Goal: Task Accomplishment & Management: Manage account settings

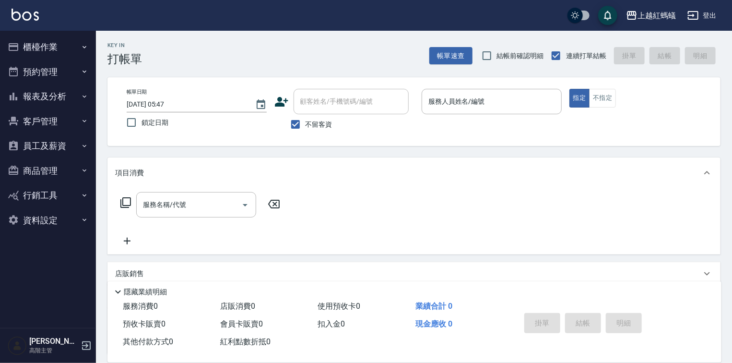
click at [49, 45] on button "櫃檯作業" at bounding box center [48, 47] width 88 height 25
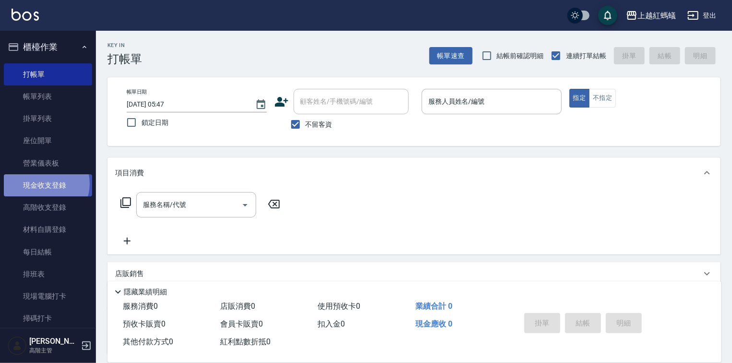
click at [42, 184] on link "現金收支登錄" at bounding box center [48, 185] width 88 height 22
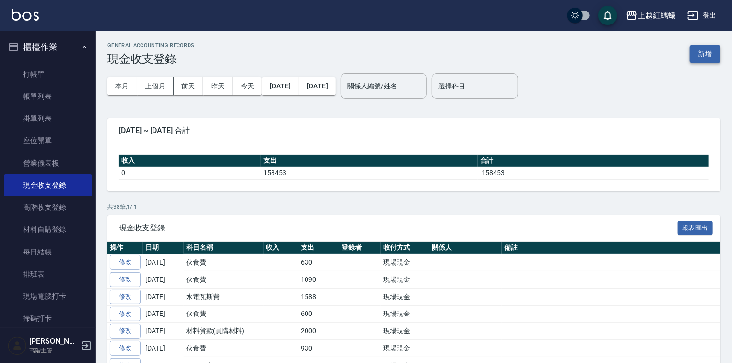
click at [697, 54] on button "新增" at bounding box center [705, 54] width 31 height 18
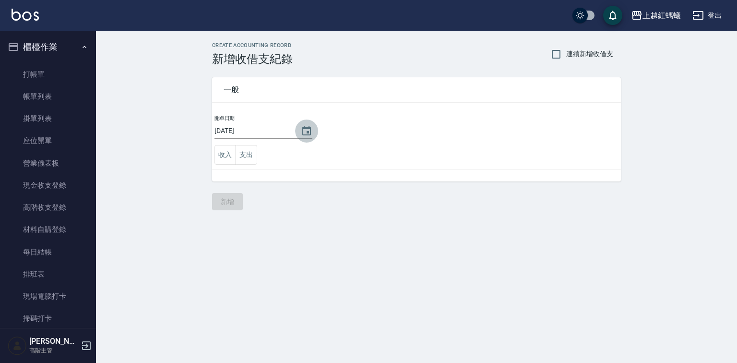
click at [303, 129] on icon "Choose date, selected date is 2025-08-19" at bounding box center [307, 131] width 12 height 12
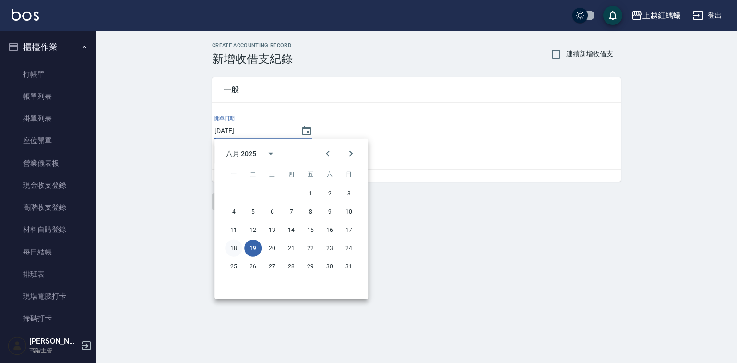
click at [234, 246] on button "18" at bounding box center [233, 247] width 17 height 17
type input "[DATE]"
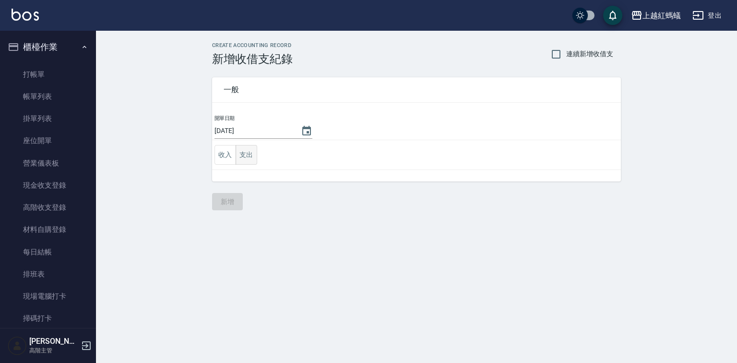
click at [252, 152] on button "支出" at bounding box center [246, 155] width 22 height 20
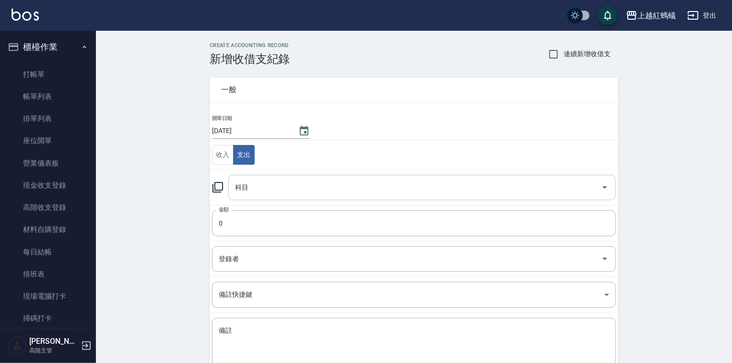
click at [257, 191] on input "科目" at bounding box center [415, 187] width 364 height 17
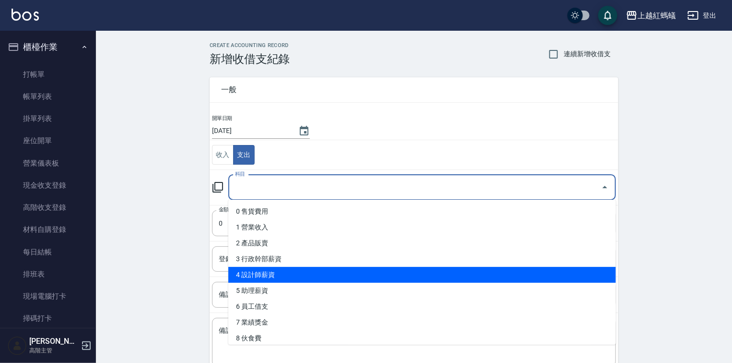
click at [256, 274] on li "4 設計師薪資" at bounding box center [422, 275] width 388 height 16
type input "4 設計師薪資"
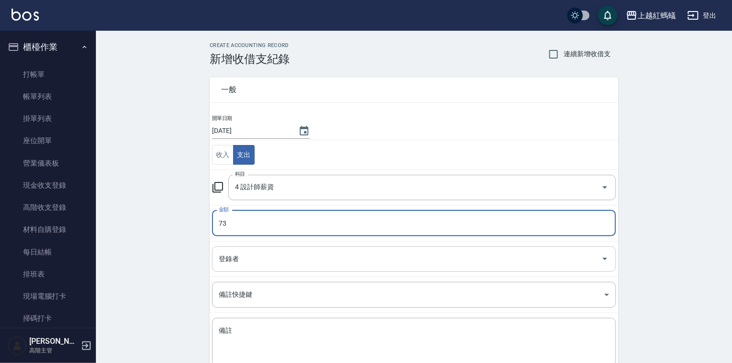
type input "73"
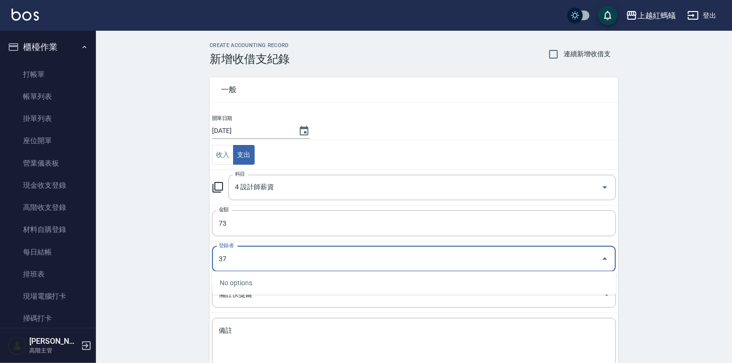
type input "3"
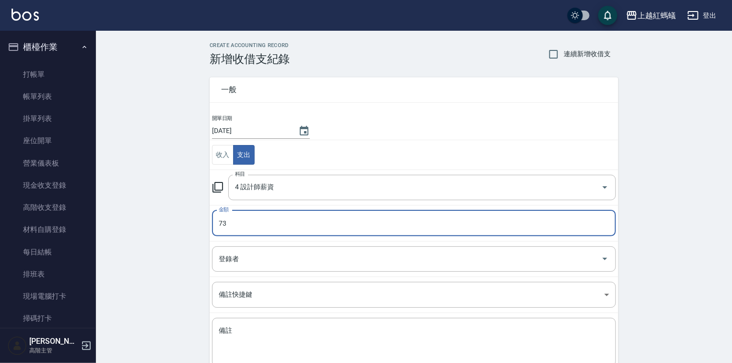
click at [255, 217] on input "73" at bounding box center [414, 223] width 404 height 26
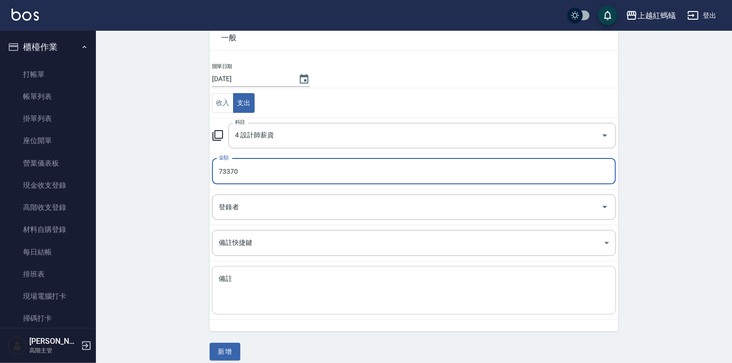
scroll to position [59, 0]
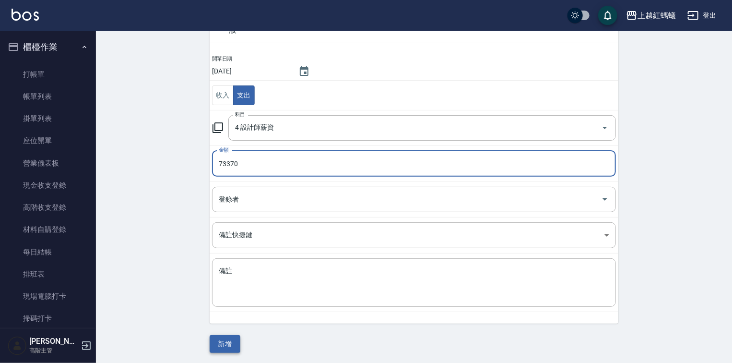
type input "73370"
drag, startPoint x: 217, startPoint y: 336, endPoint x: 219, endPoint y: 330, distance: 5.5
click at [218, 335] on button "新增" at bounding box center [225, 344] width 31 height 18
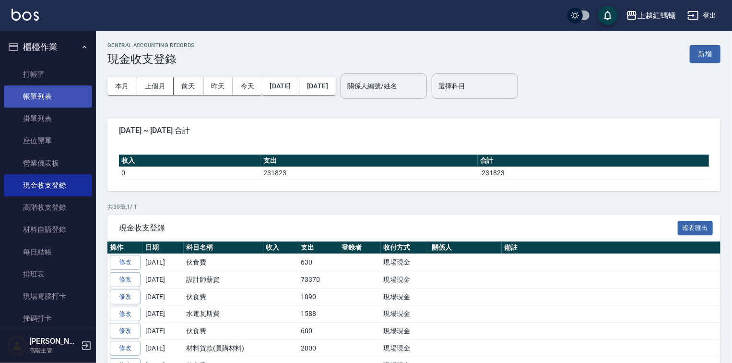
click at [59, 99] on link "帳單列表" at bounding box center [48, 96] width 88 height 22
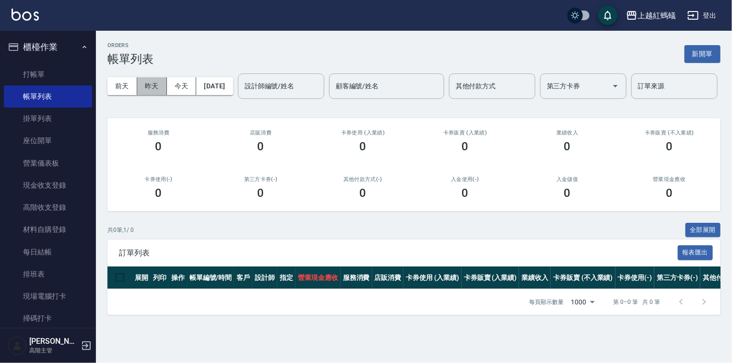
click at [163, 85] on button "昨天" at bounding box center [152, 86] width 30 height 18
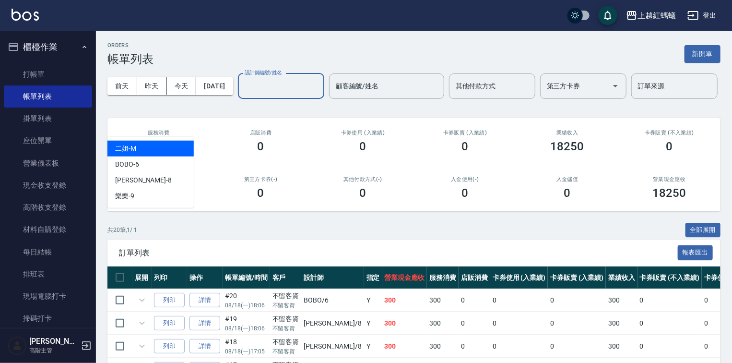
click at [242, 94] on input "設計師編號/姓名" at bounding box center [281, 86] width 78 height 17
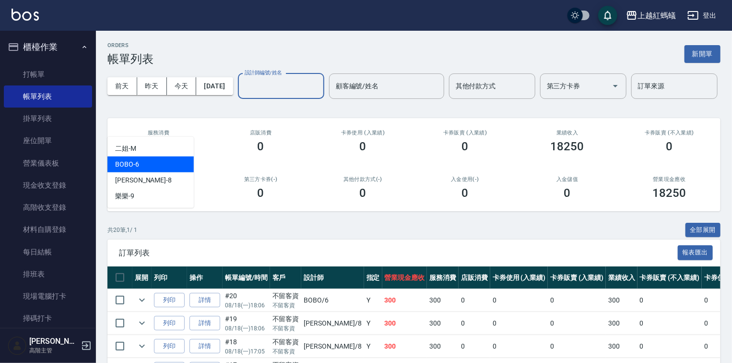
click at [153, 165] on div "BOBO -6" at bounding box center [150, 164] width 86 height 16
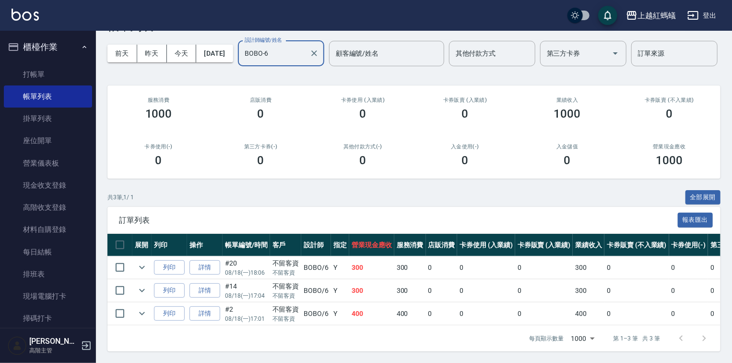
scroll to position [69, 0]
click at [242, 58] on input "BOBO-6" at bounding box center [273, 53] width 63 height 17
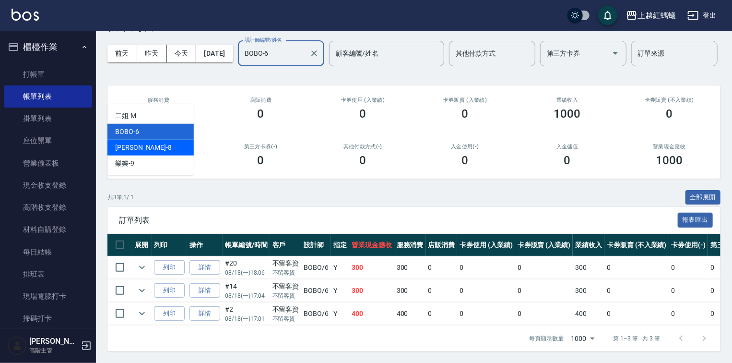
click at [137, 140] on div "[PERSON_NAME] -8" at bounding box center [150, 148] width 86 height 16
type input "[PERSON_NAME]-8"
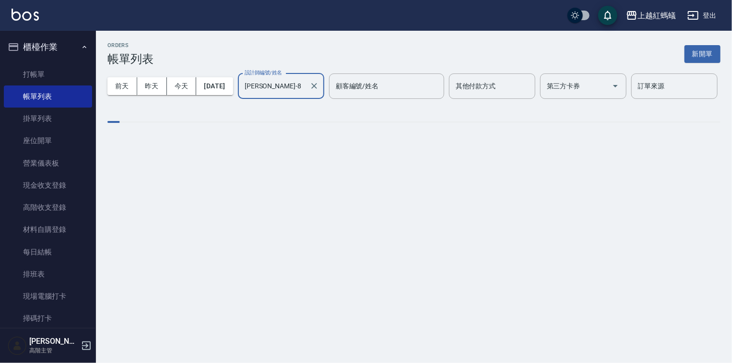
scroll to position [0, 0]
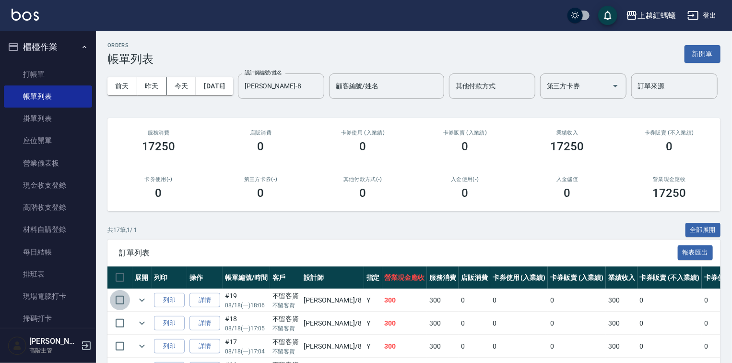
click at [121, 310] on input "checkbox" at bounding box center [120, 300] width 20 height 20
checkbox input "true"
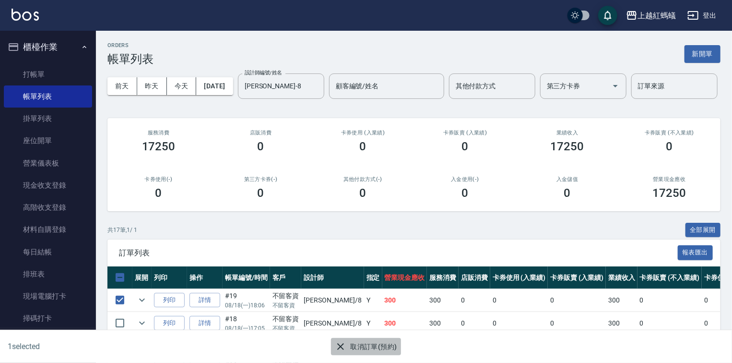
click at [372, 341] on button "取消訂單(預約)" at bounding box center [366, 347] width 70 height 18
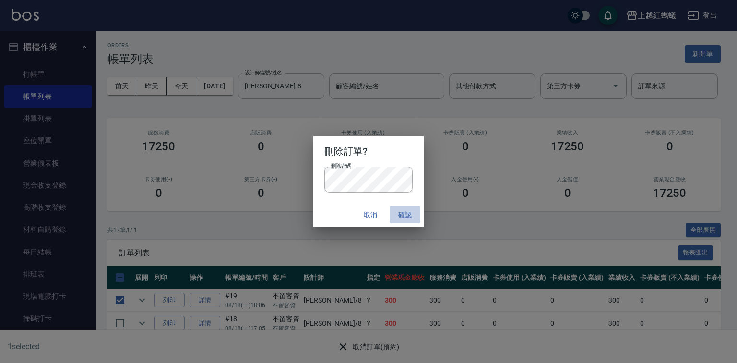
drag, startPoint x: 409, startPoint y: 215, endPoint x: 381, endPoint y: 215, distance: 27.8
click at [409, 215] on button "確認" at bounding box center [404, 215] width 31 height 18
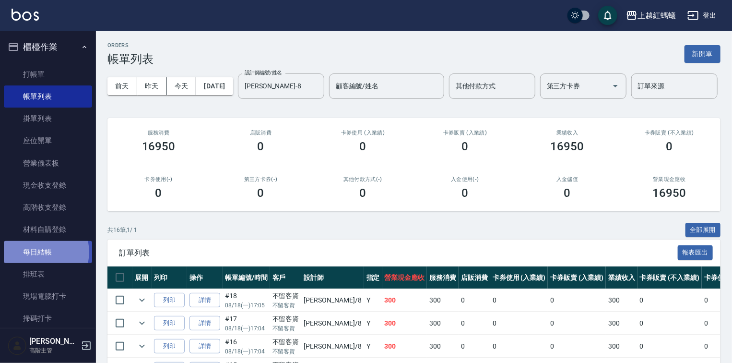
click at [43, 251] on link "每日結帳" at bounding box center [48, 252] width 88 height 22
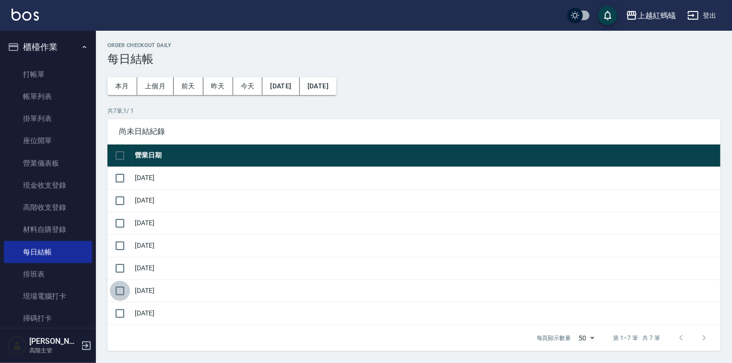
click at [119, 290] on input "checkbox" at bounding box center [120, 291] width 20 height 20
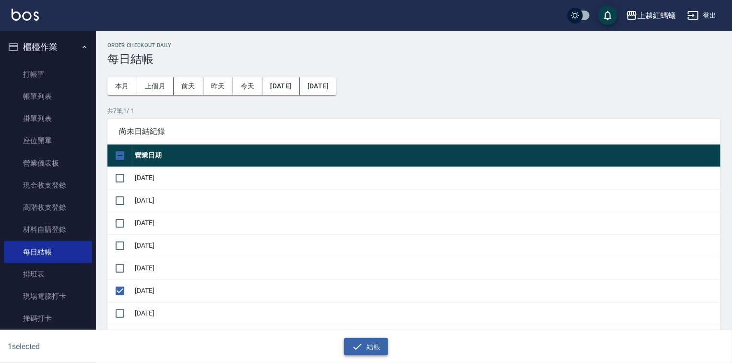
click at [371, 347] on button "結帳" at bounding box center [366, 347] width 45 height 18
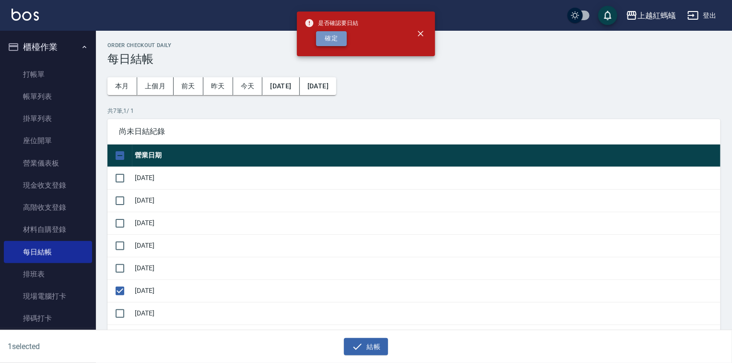
click at [334, 37] on button "確定" at bounding box center [331, 38] width 31 height 15
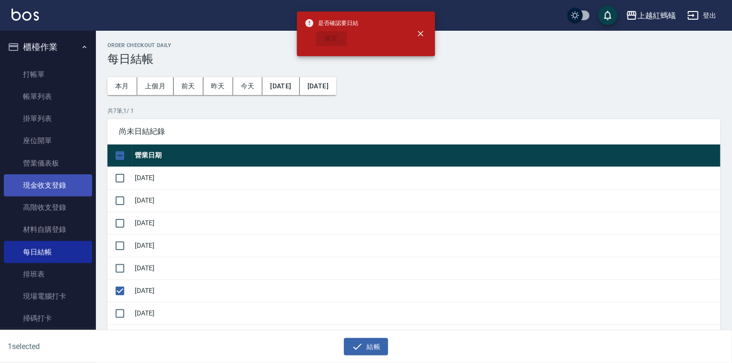
checkbox input "false"
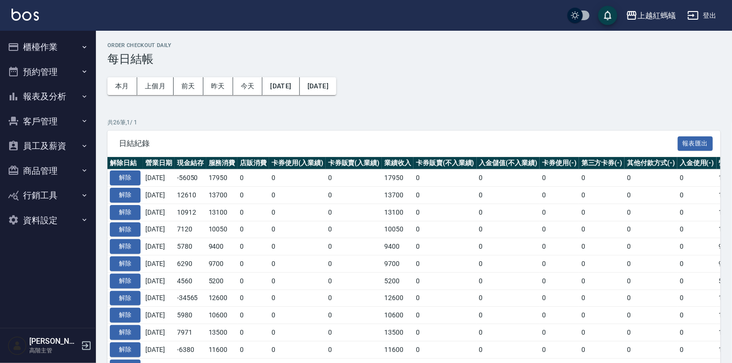
click at [48, 91] on button "報表及分析" at bounding box center [48, 96] width 88 height 25
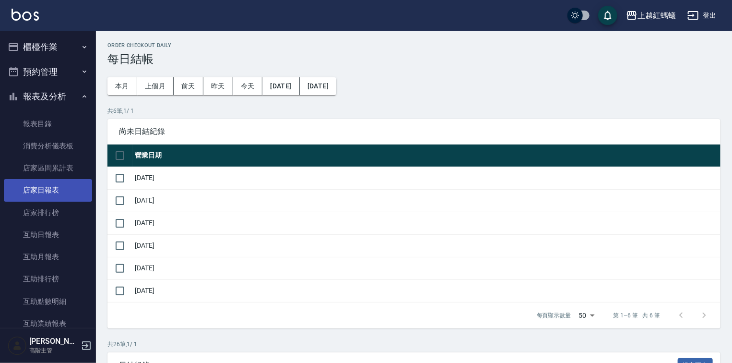
click at [50, 190] on link "店家日報表" at bounding box center [48, 190] width 88 height 22
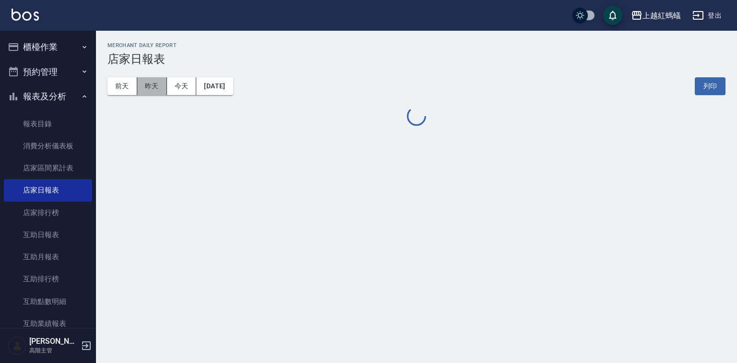
click at [145, 90] on button "昨天" at bounding box center [152, 86] width 30 height 18
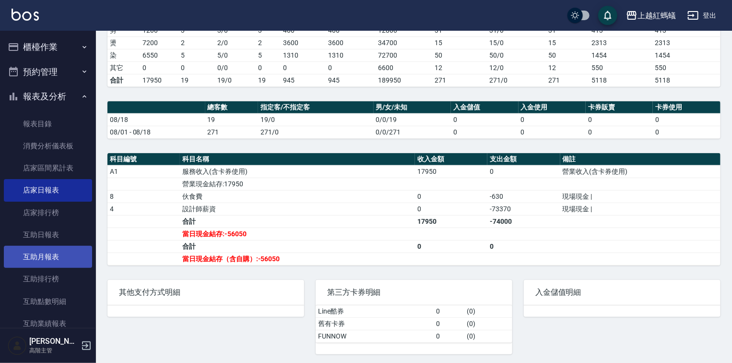
scroll to position [192, 0]
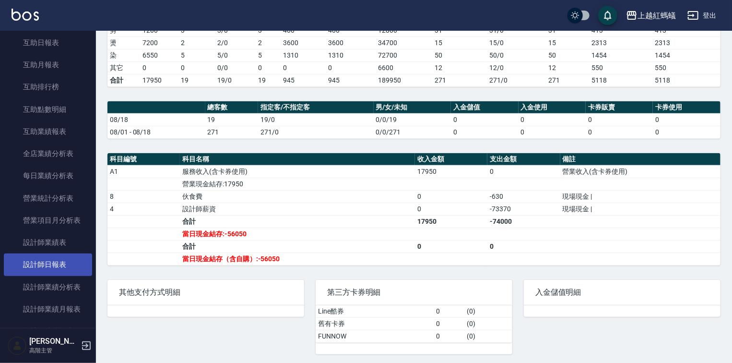
click at [55, 265] on link "設計師日報表" at bounding box center [48, 264] width 88 height 22
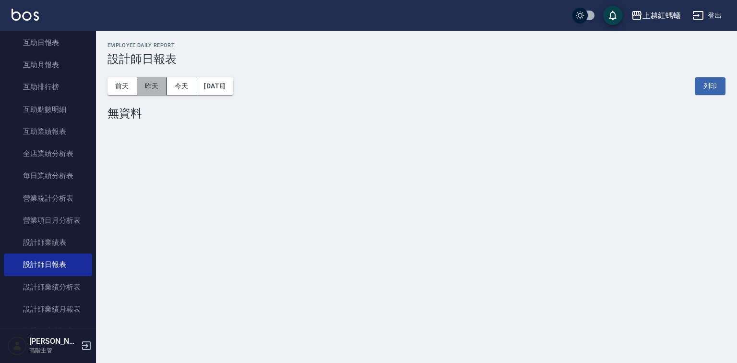
click at [154, 92] on button "昨天" at bounding box center [152, 86] width 30 height 18
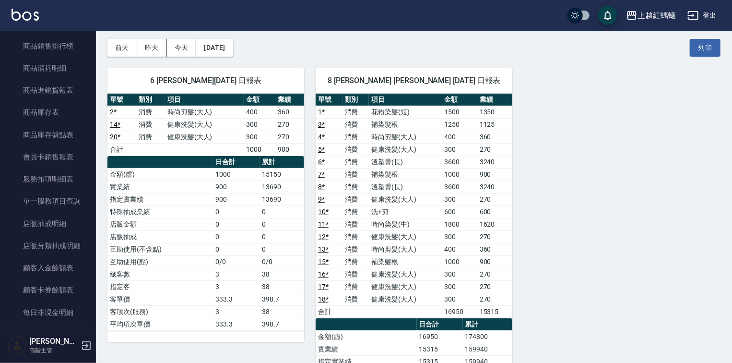
scroll to position [729, 0]
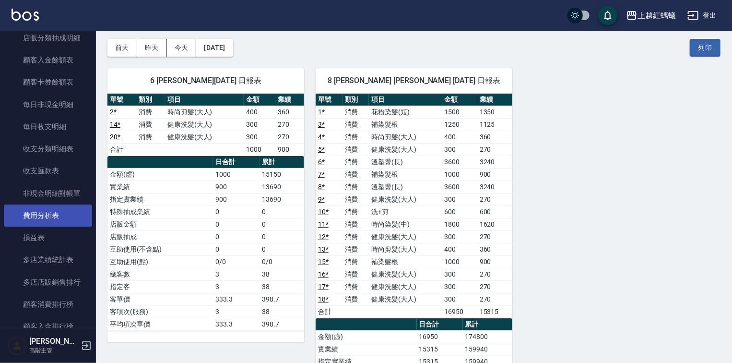
click at [38, 214] on link "費用分析表" at bounding box center [48, 215] width 88 height 22
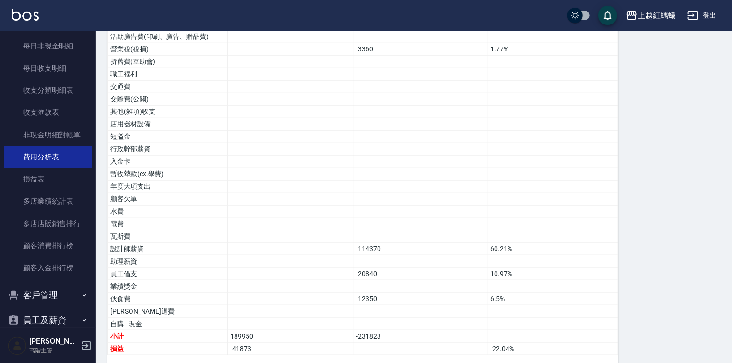
scroll to position [877, 0]
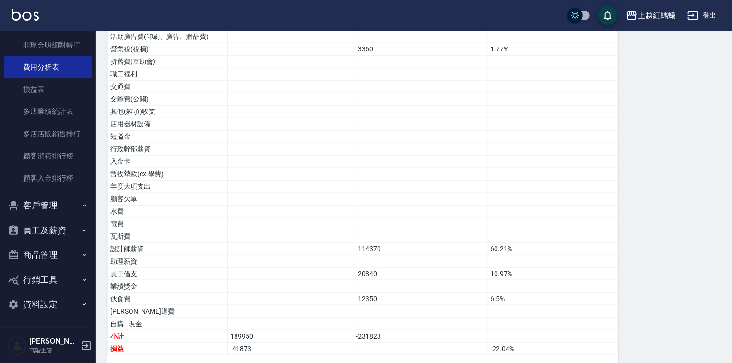
click at [48, 205] on button "客戶管理" at bounding box center [48, 205] width 88 height 25
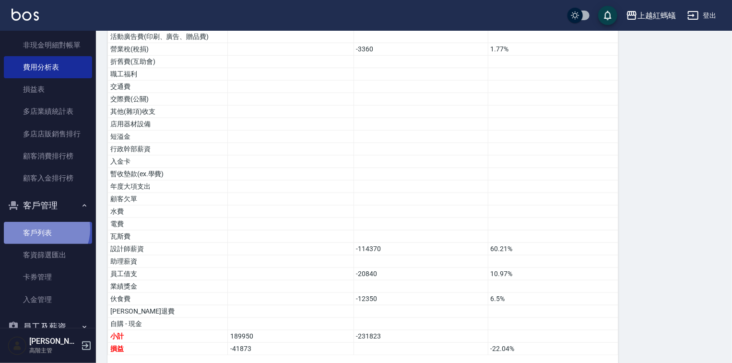
click at [40, 228] on link "客戶列表" at bounding box center [48, 233] width 88 height 22
